Goal: Task Accomplishment & Management: Manage account settings

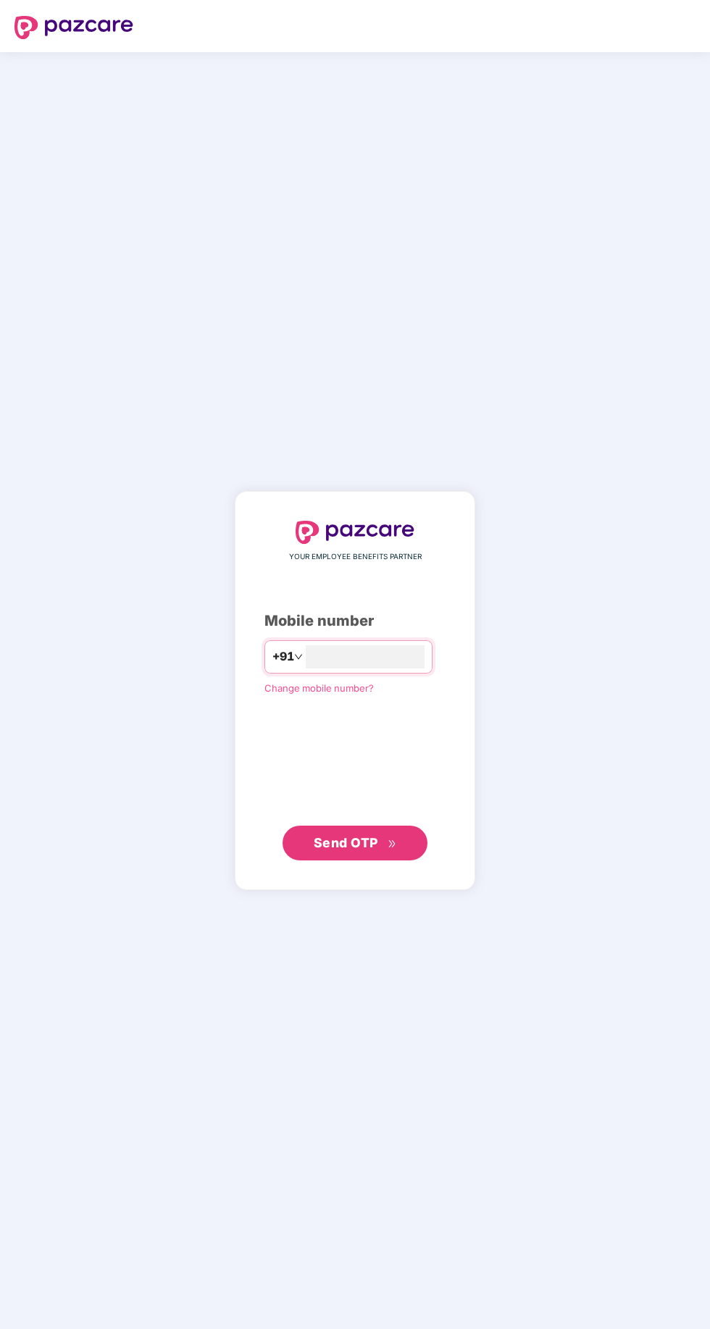
click at [306, 668] on input "number" at bounding box center [365, 656] width 119 height 23
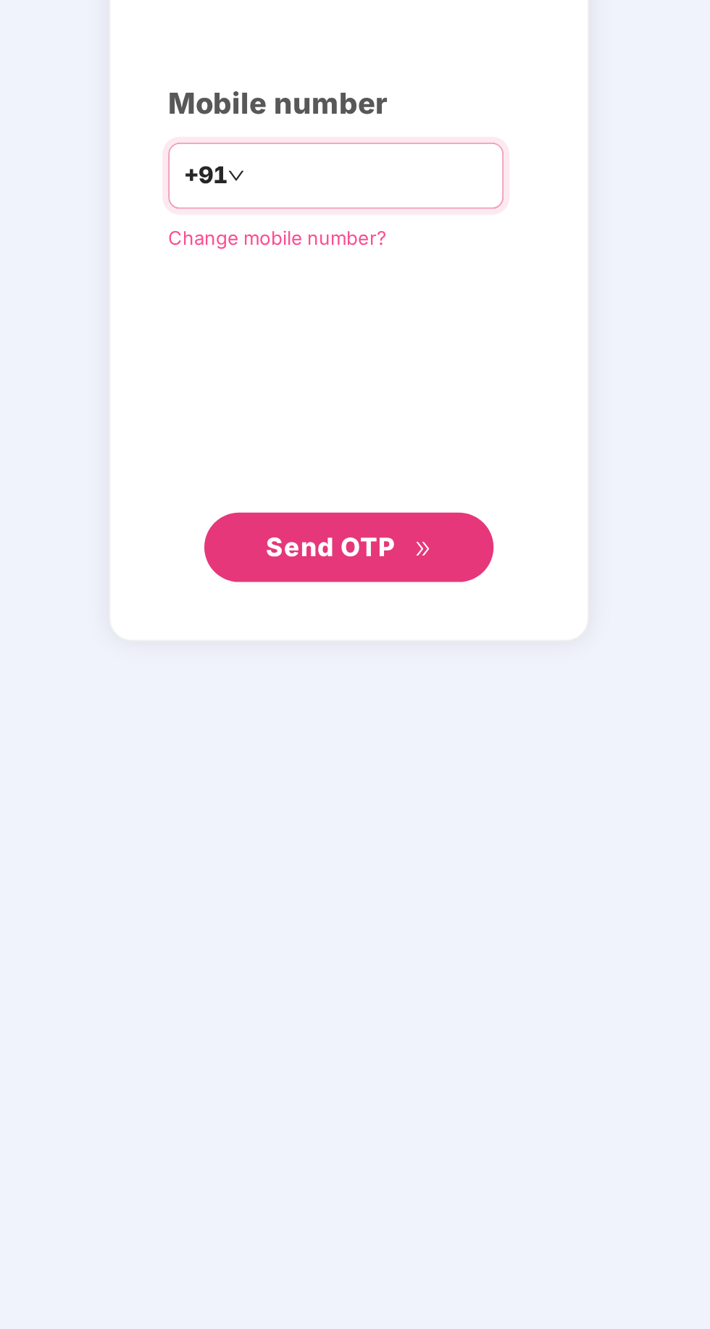
type input "**********"
click at [337, 850] on span "Send OTP" at bounding box center [346, 842] width 64 height 15
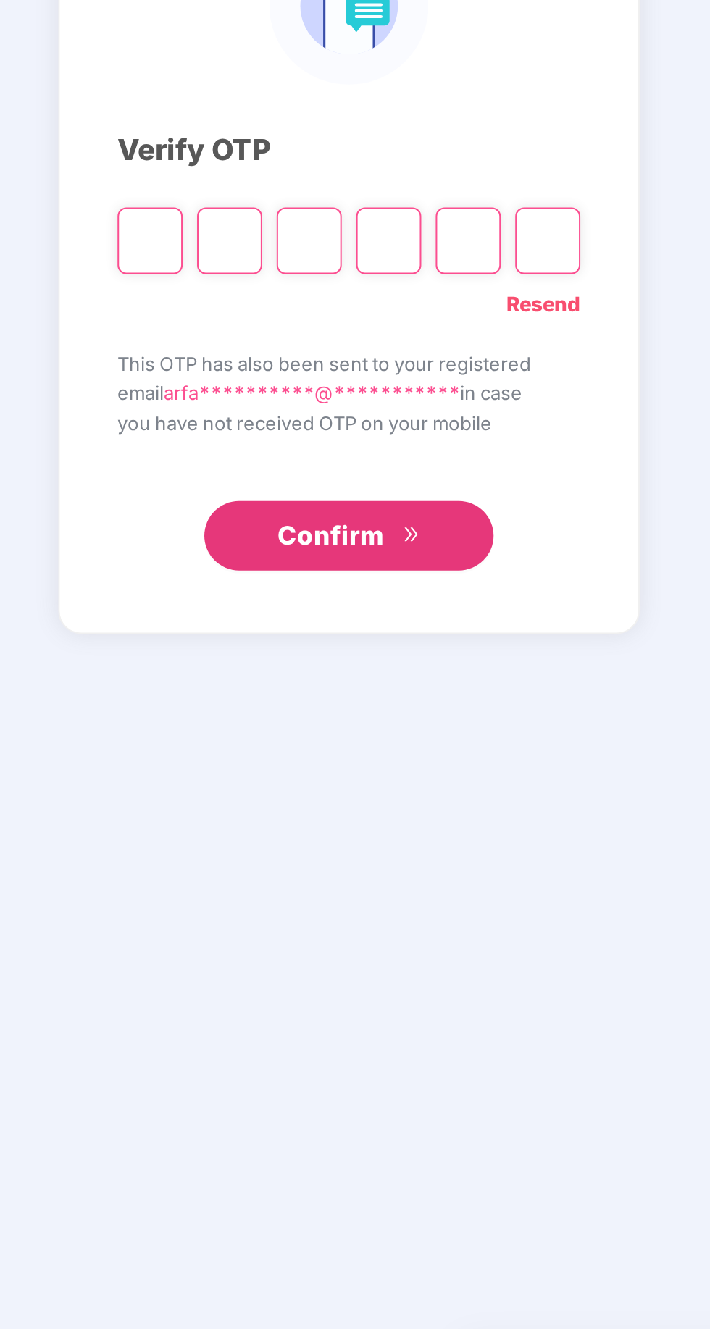
scroll to position [4, 0]
